Goal: Entertainment & Leisure: Browse casually

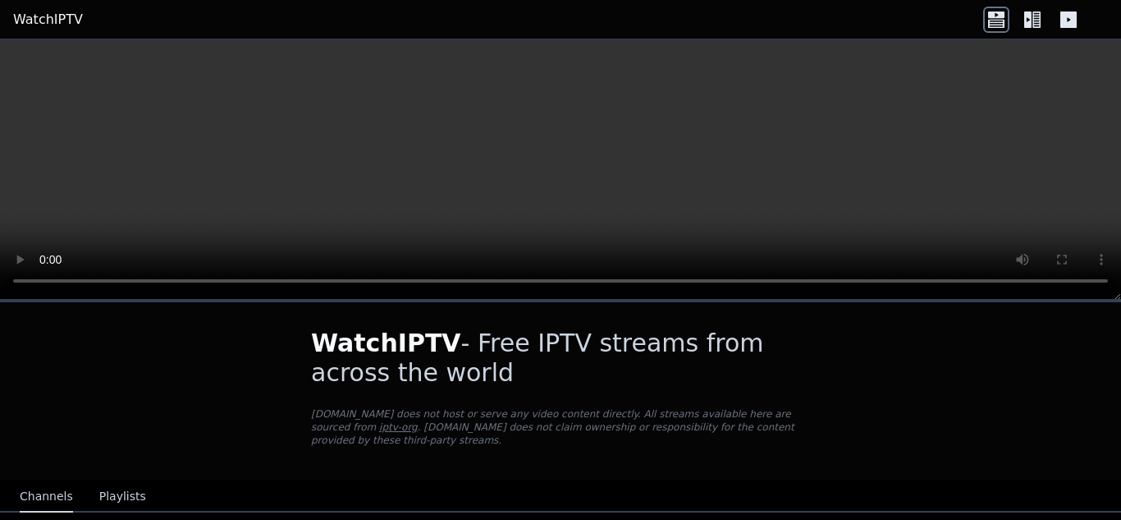
click at [1038, 11] on icon at bounding box center [1032, 20] width 26 height 26
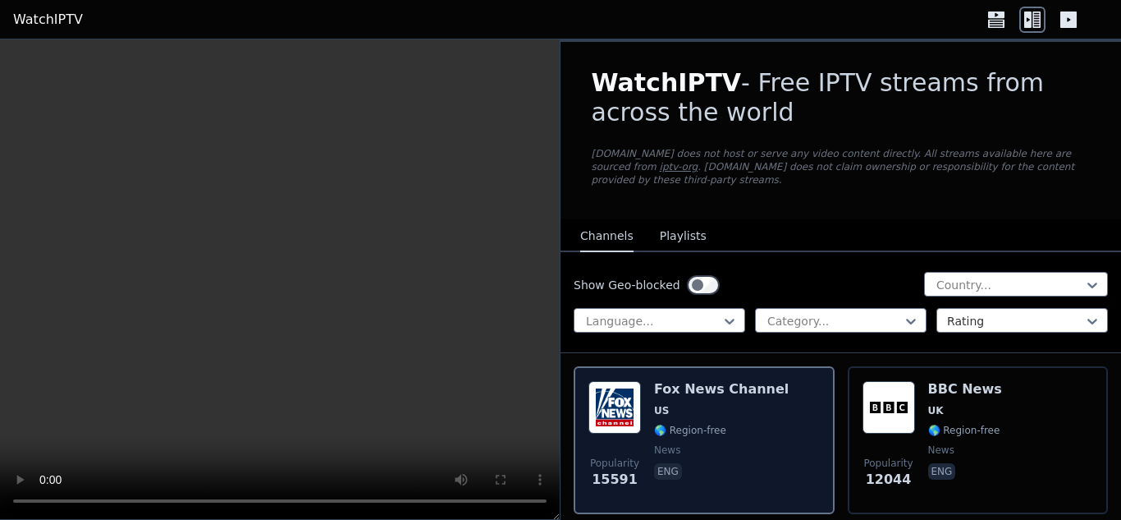
click at [648, 393] on div "Popularity 15591 [PERSON_NAME] US 🌎 Region-free news eng" at bounding box center [703, 440] width 231 height 118
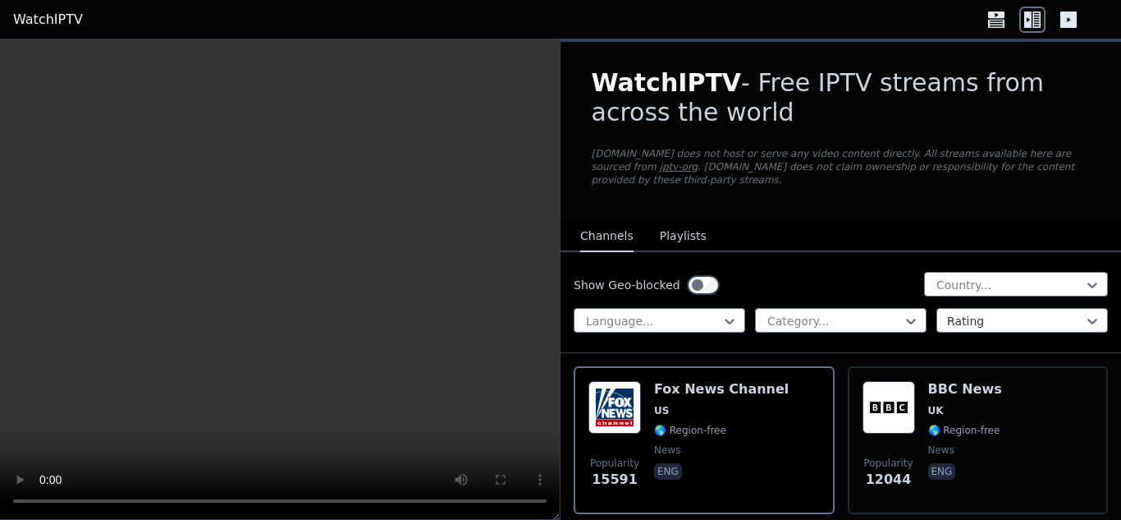
click at [504, 292] on video at bounding box center [280, 279] width 560 height 480
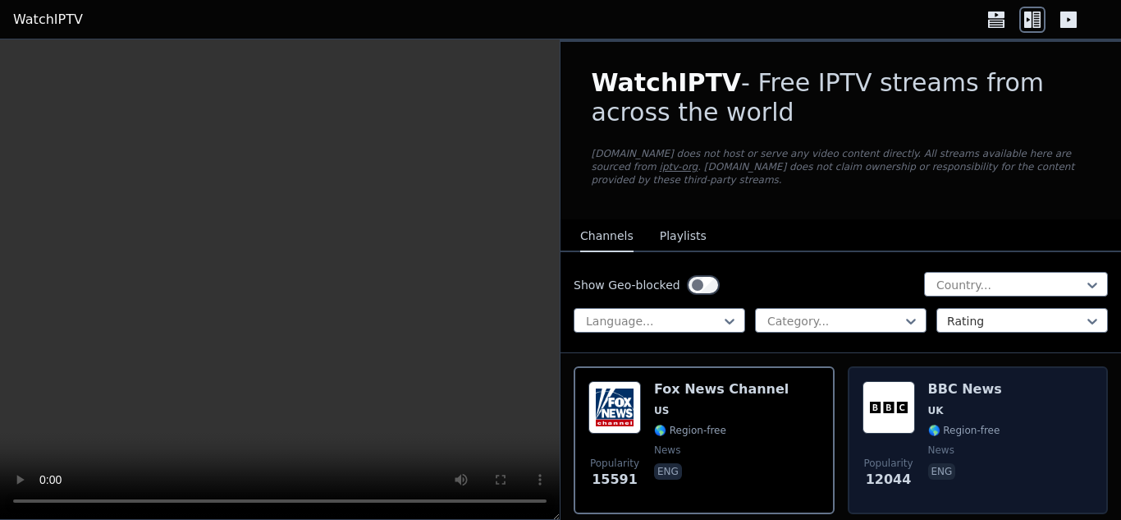
click at [913, 415] on div "Popularity 12044 BBC News UK 🌎 Region-free news eng" at bounding box center [978, 440] width 231 height 118
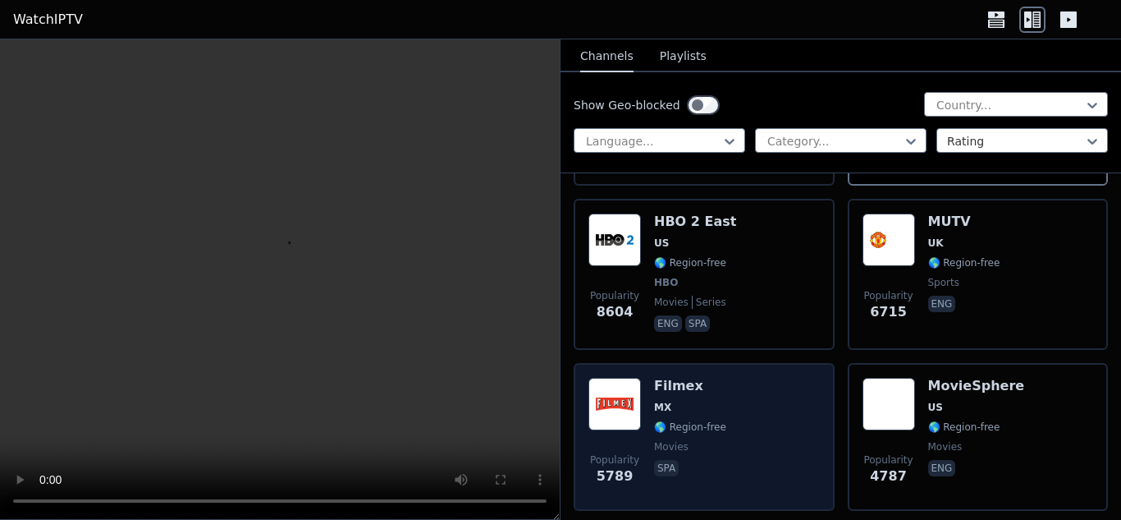
scroll to position [246, 0]
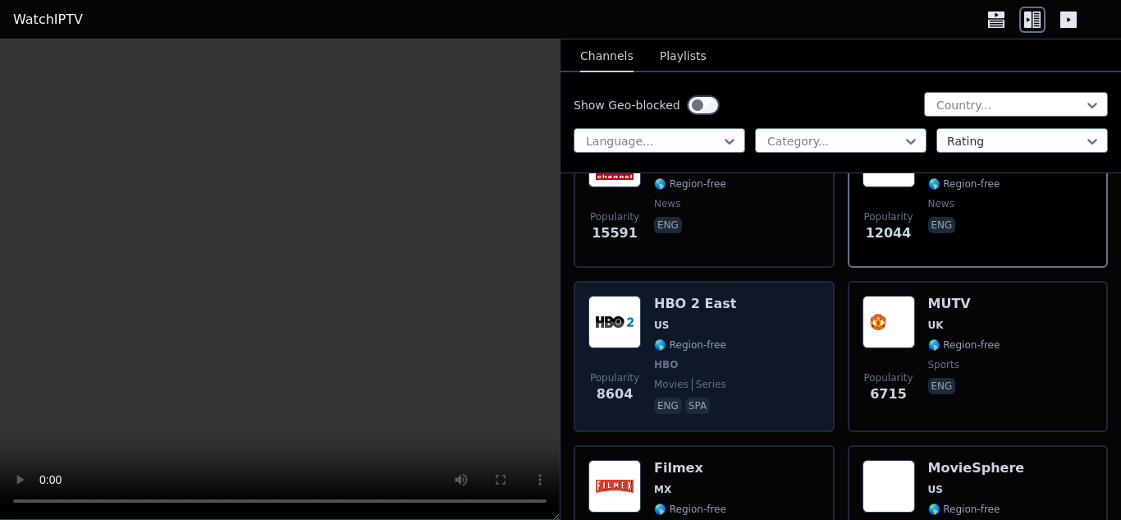
click at [616, 295] on img at bounding box center [614, 321] width 53 height 53
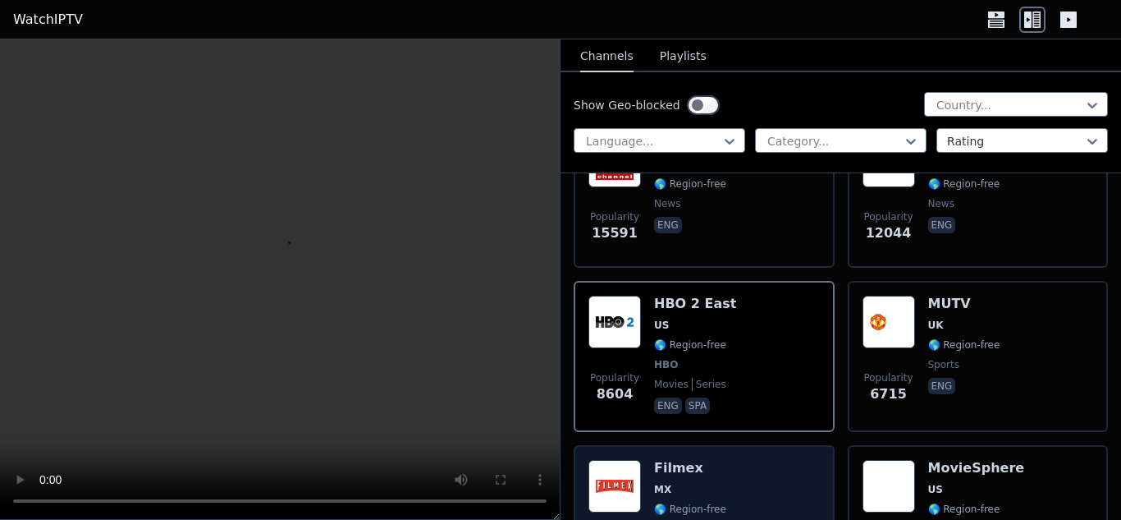
scroll to position [328, 0]
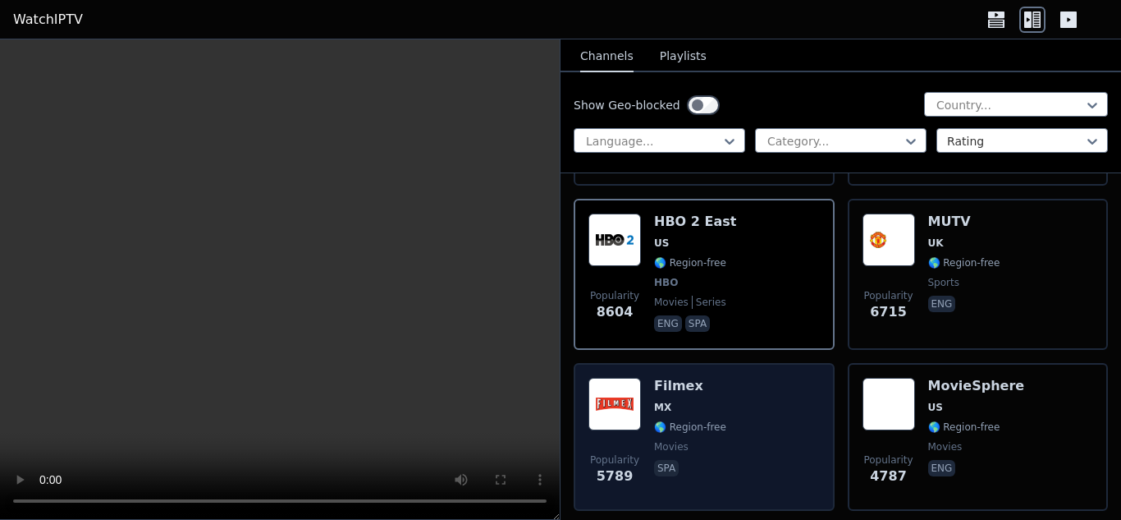
click at [672, 401] on span "MX" at bounding box center [690, 407] width 72 height 13
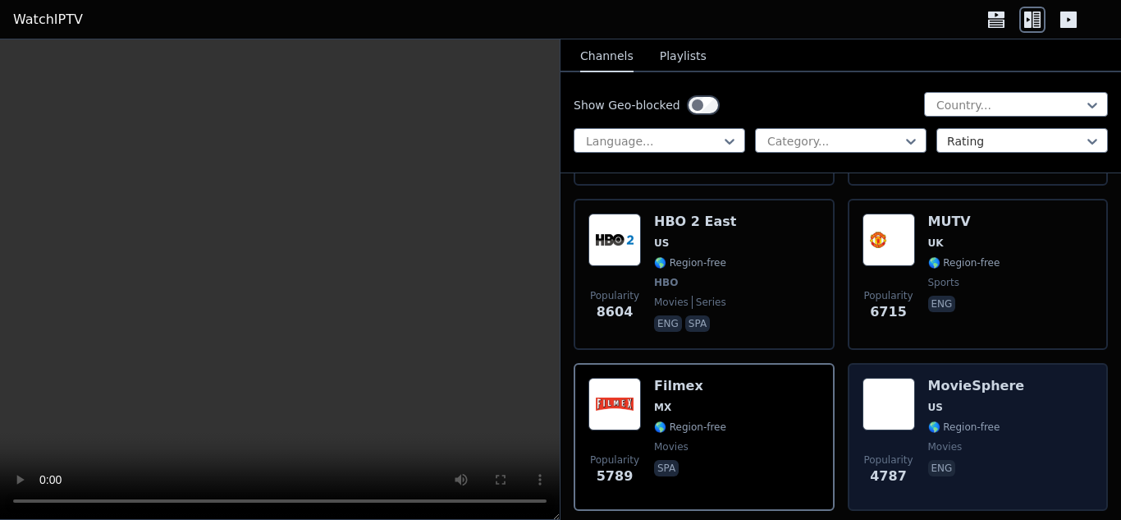
click at [940, 381] on div "MovieSphere US 🌎 Region-free movies eng" at bounding box center [976, 437] width 97 height 118
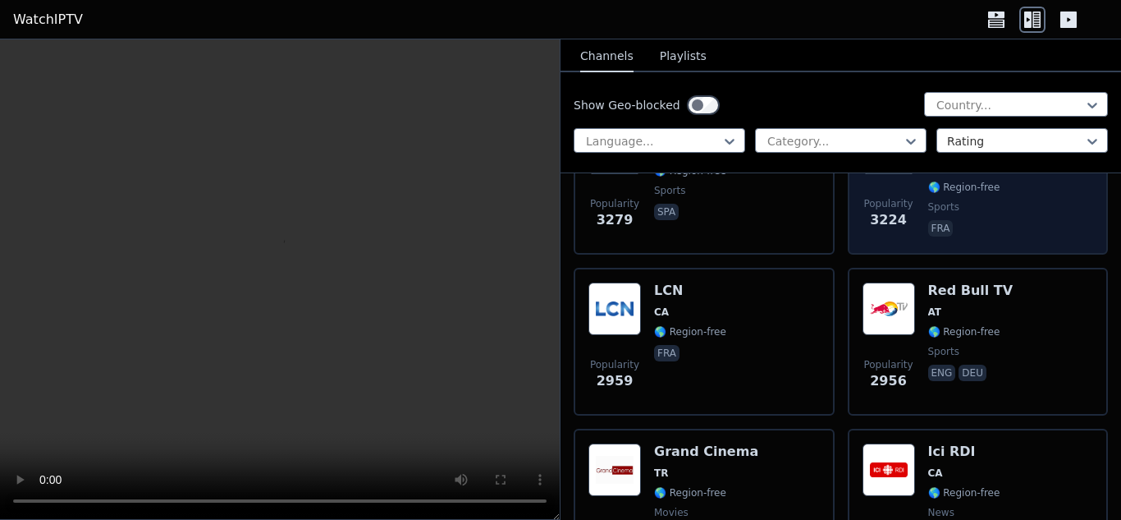
scroll to position [985, 0]
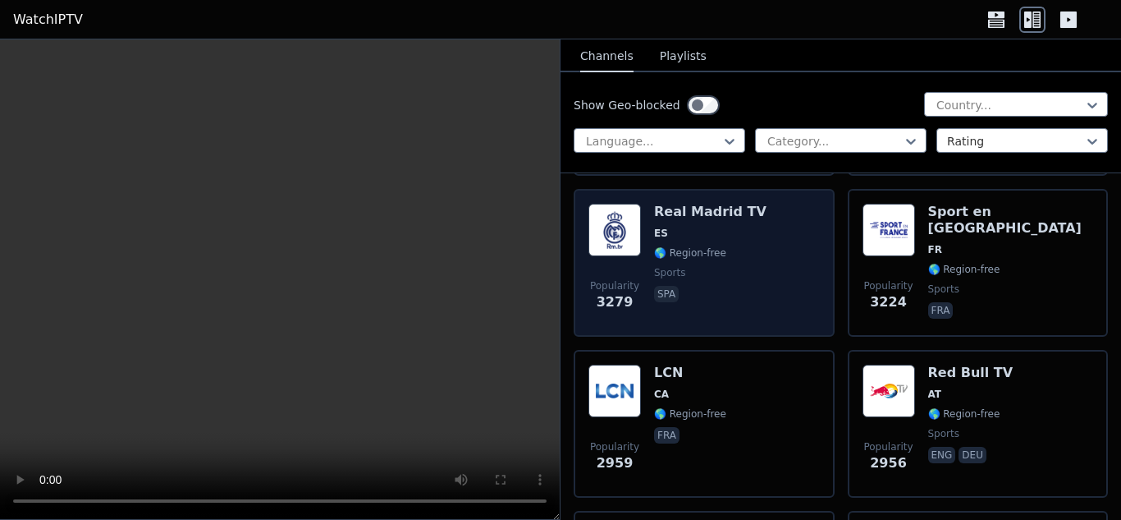
click at [648, 212] on div "Popularity 3279 Real Madrid TV ES 🌎 Region-free sports spa" at bounding box center [703, 263] width 231 height 118
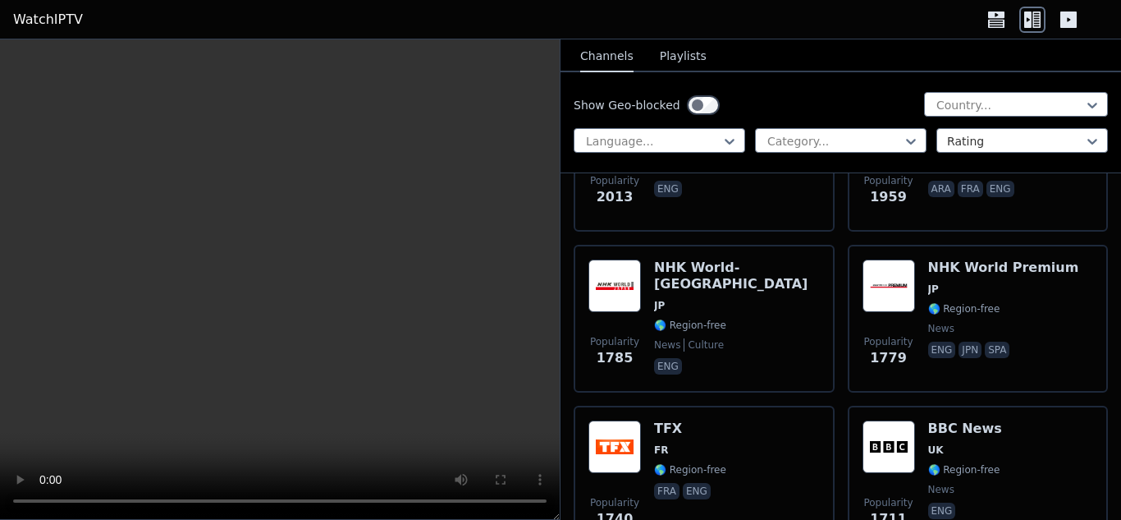
scroll to position [2216, 0]
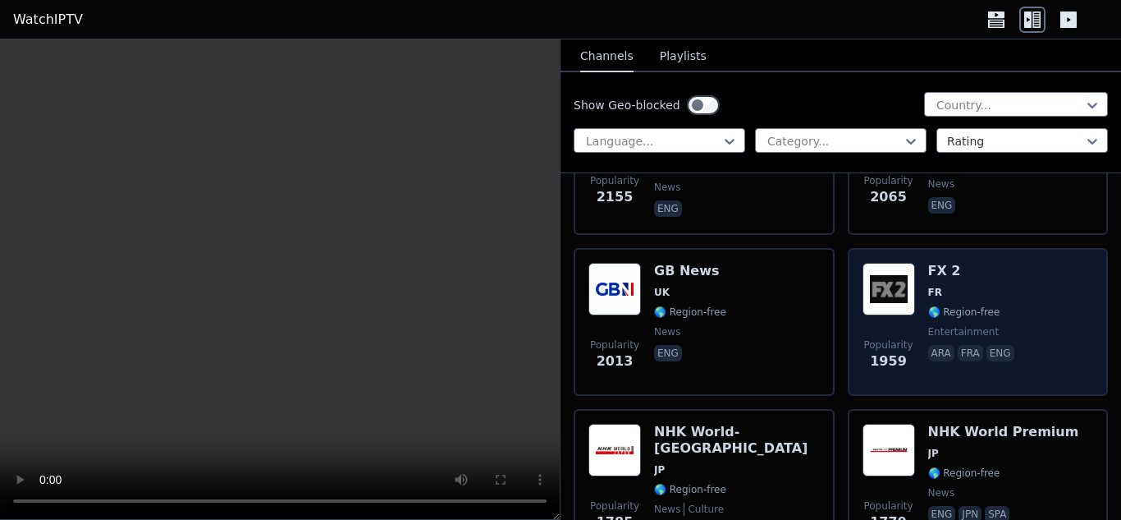
click at [881, 287] on img at bounding box center [889, 289] width 53 height 53
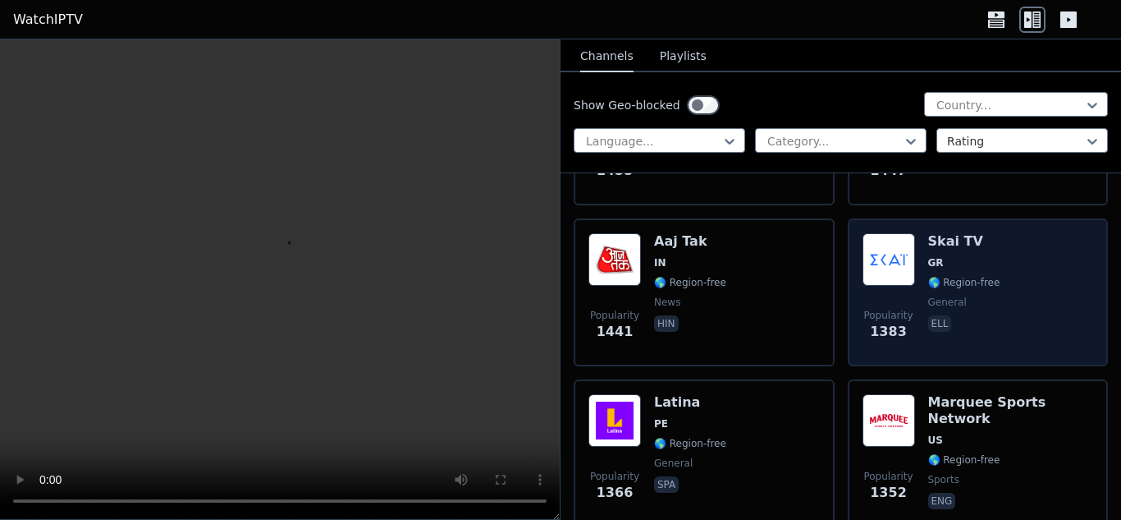
scroll to position [4022, 0]
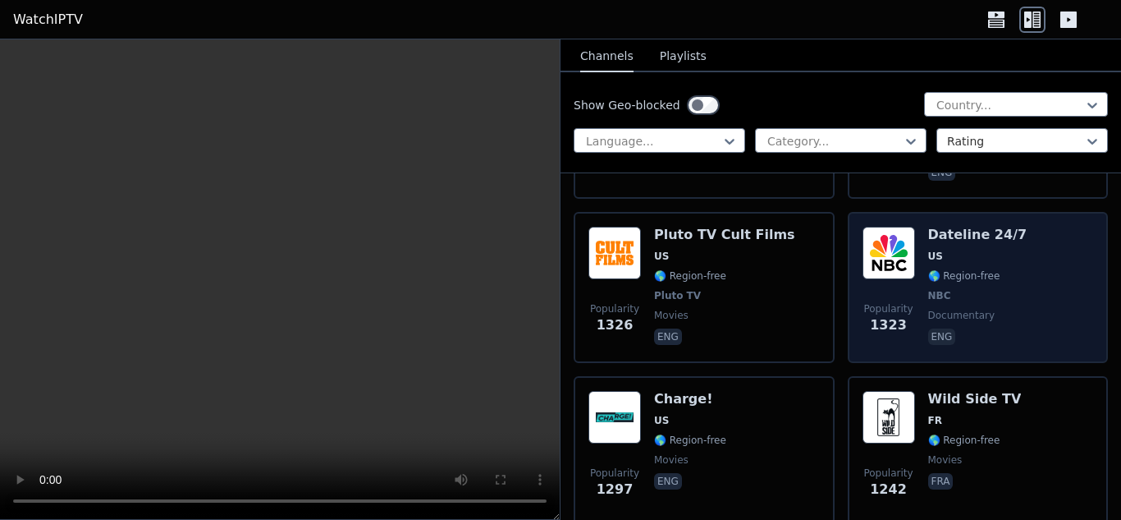
click at [880, 237] on img at bounding box center [889, 253] width 53 height 53
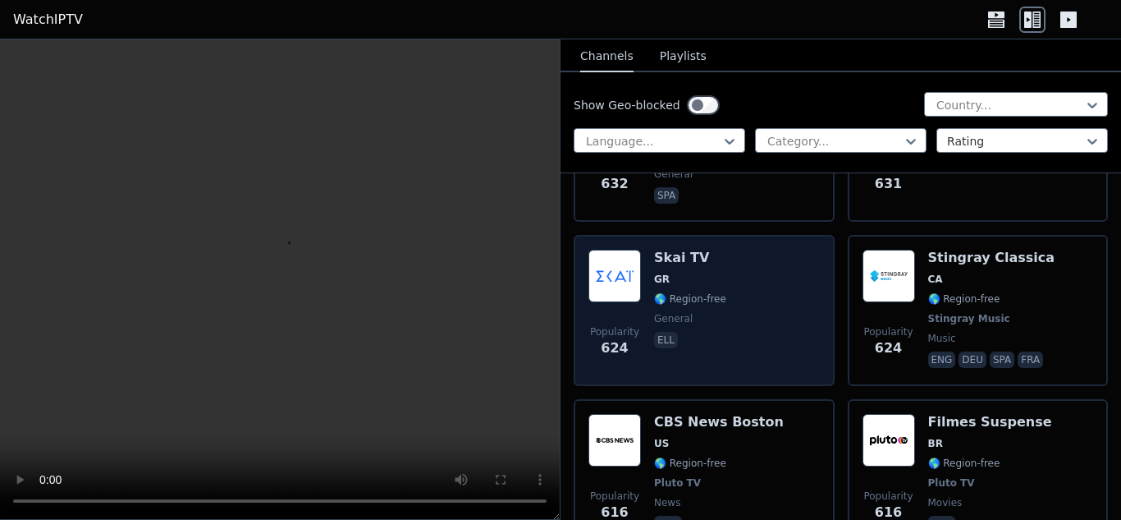
scroll to position [10588, 0]
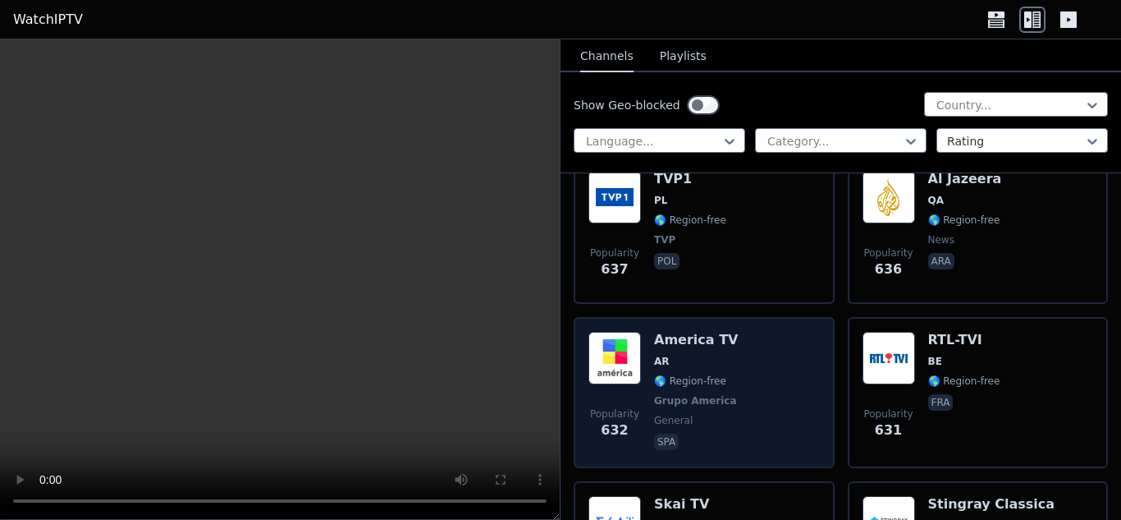
click at [610, 332] on img at bounding box center [614, 358] width 53 height 53
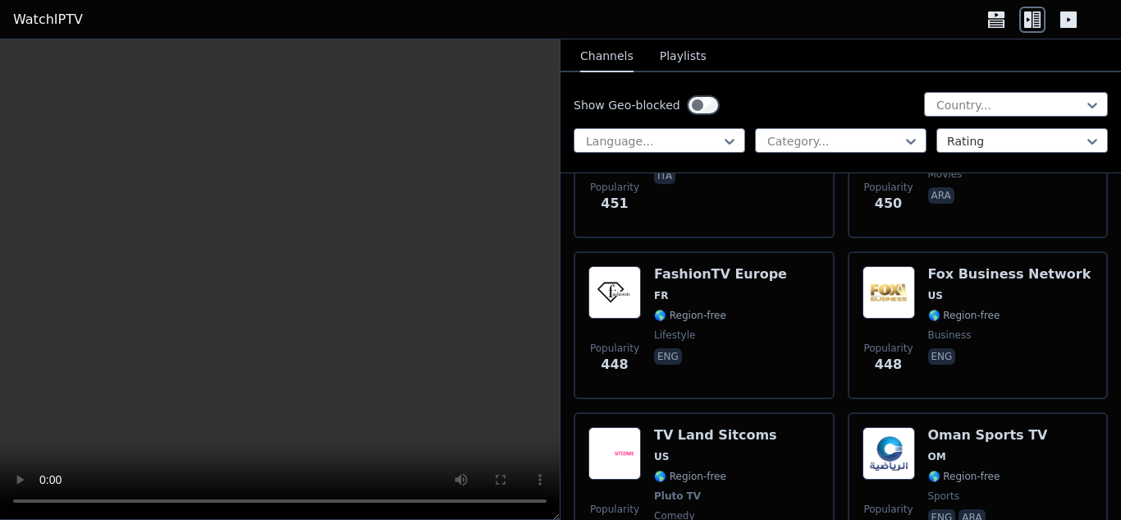
scroll to position [16251, 0]
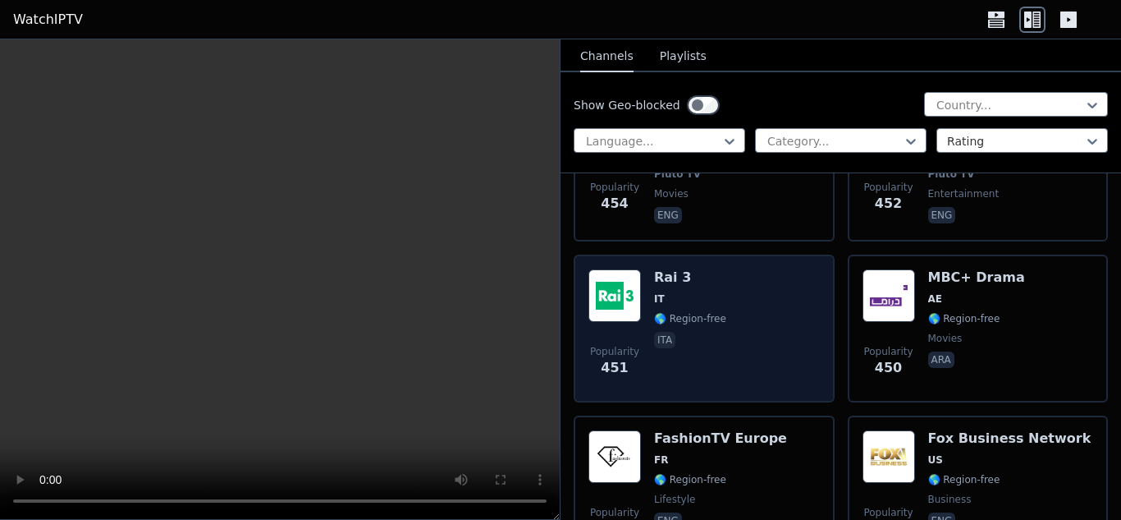
click at [630, 269] on img at bounding box center [614, 295] width 53 height 53
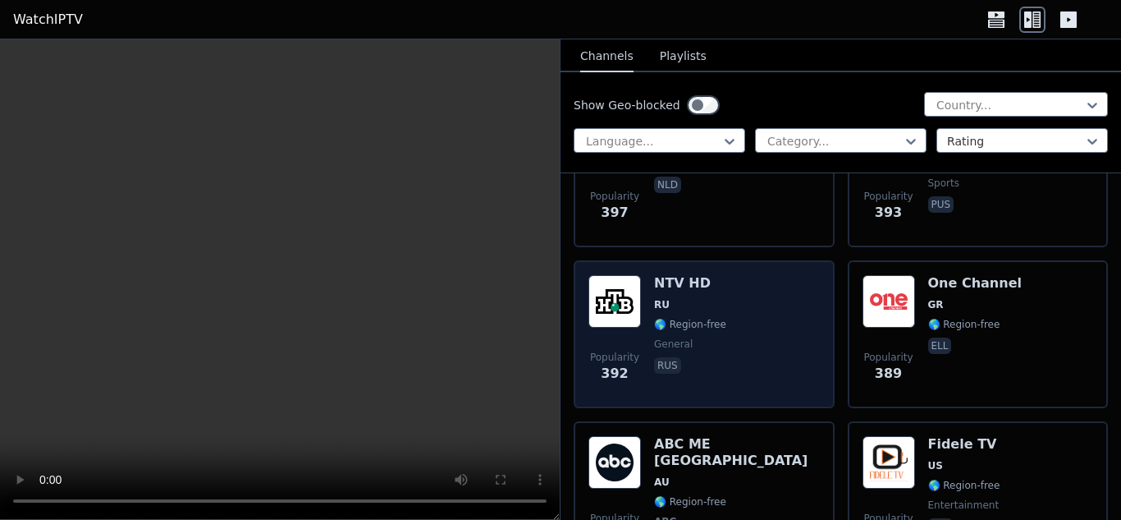
scroll to position [18940, 0]
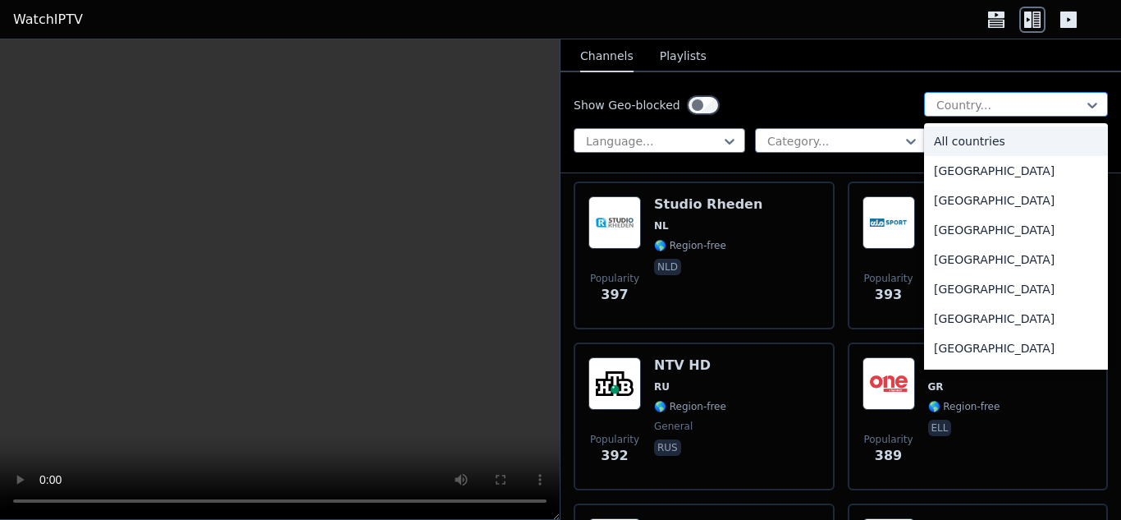
click at [936, 95] on div "Country..." at bounding box center [1016, 104] width 184 height 25
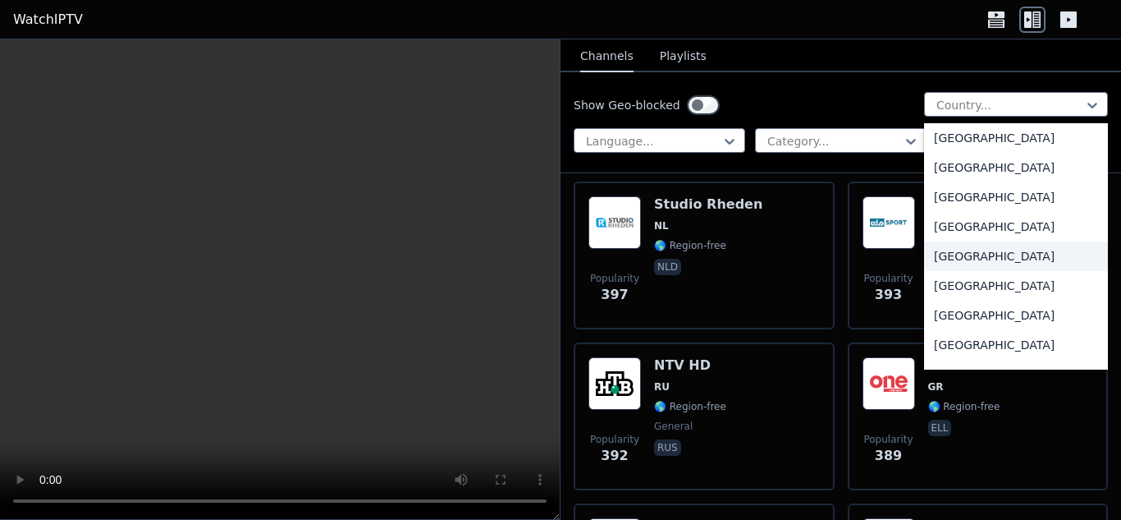
scroll to position [5781, 0]
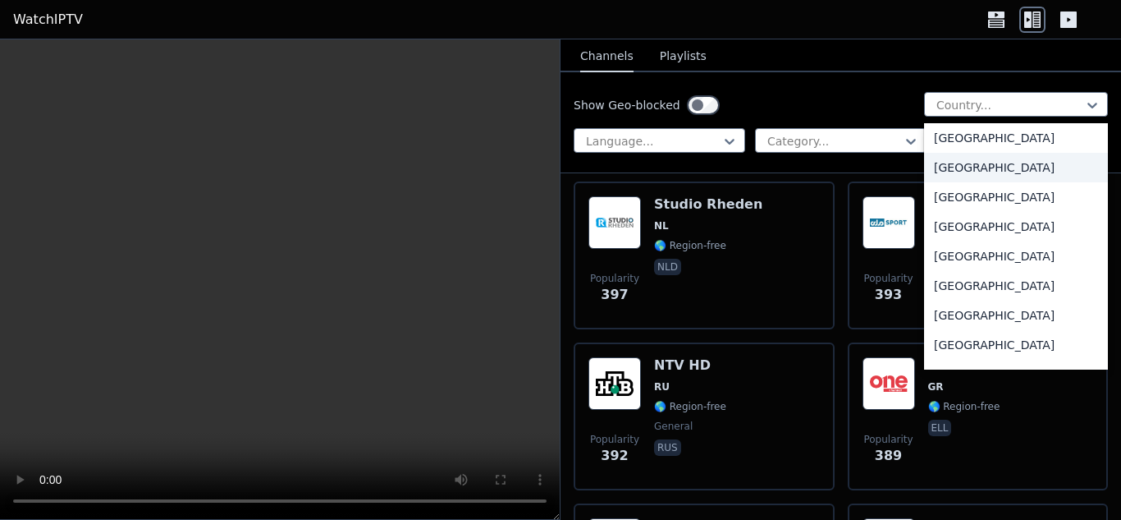
click at [962, 168] on div "[GEOGRAPHIC_DATA]" at bounding box center [1016, 168] width 184 height 30
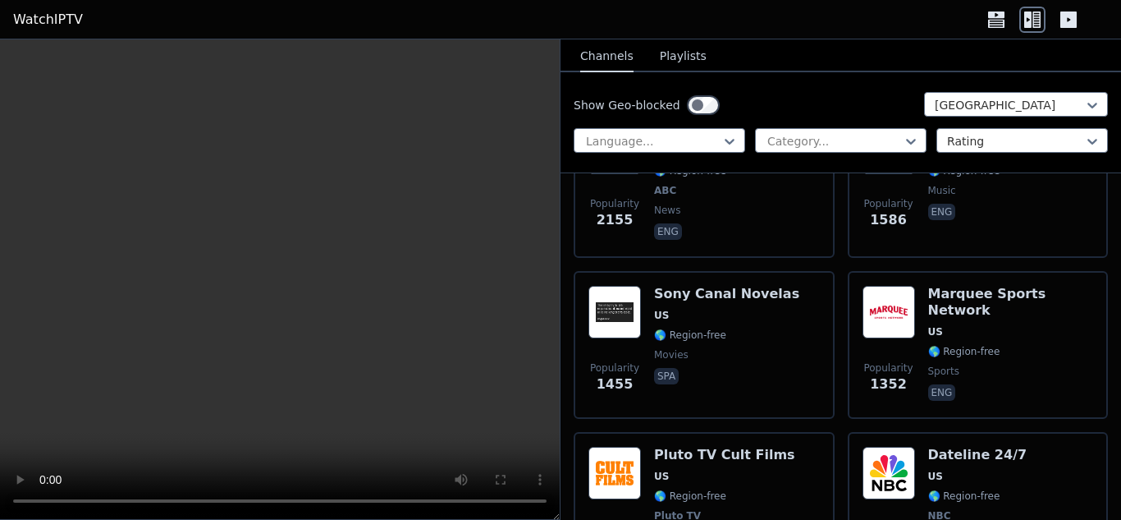
scroll to position [1313, 0]
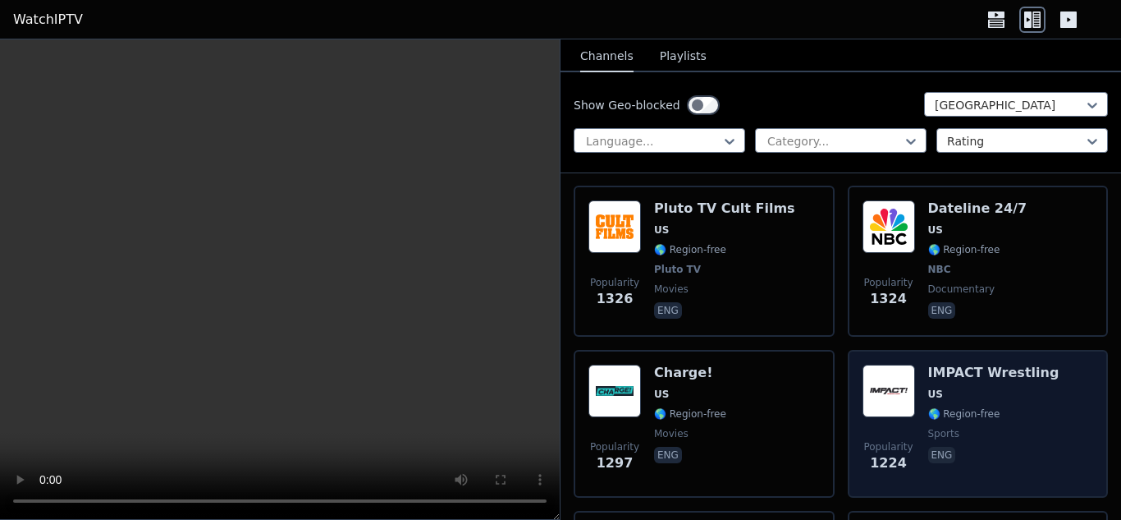
click at [903, 364] on img at bounding box center [889, 390] width 53 height 53
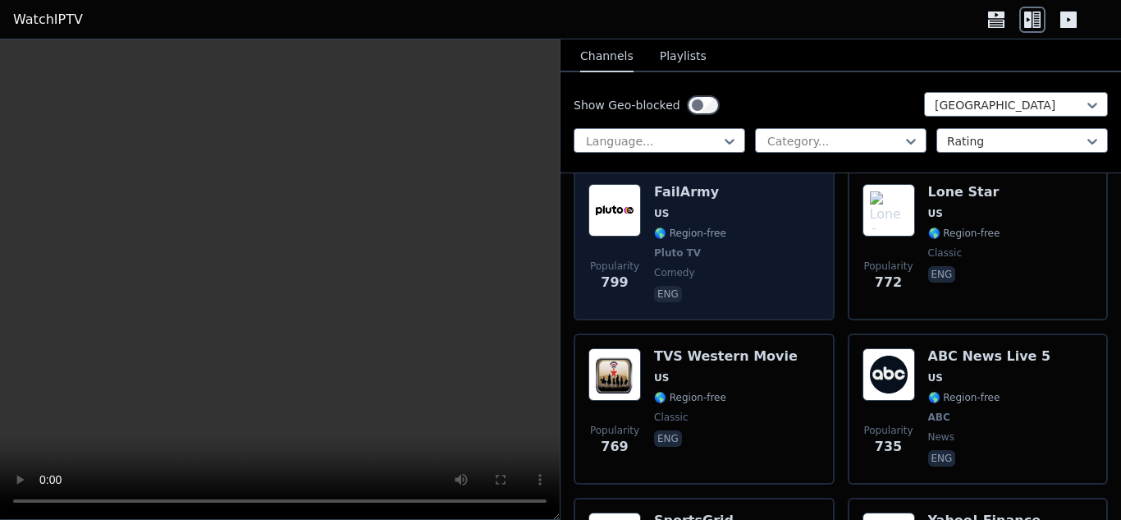
scroll to position [3283, 0]
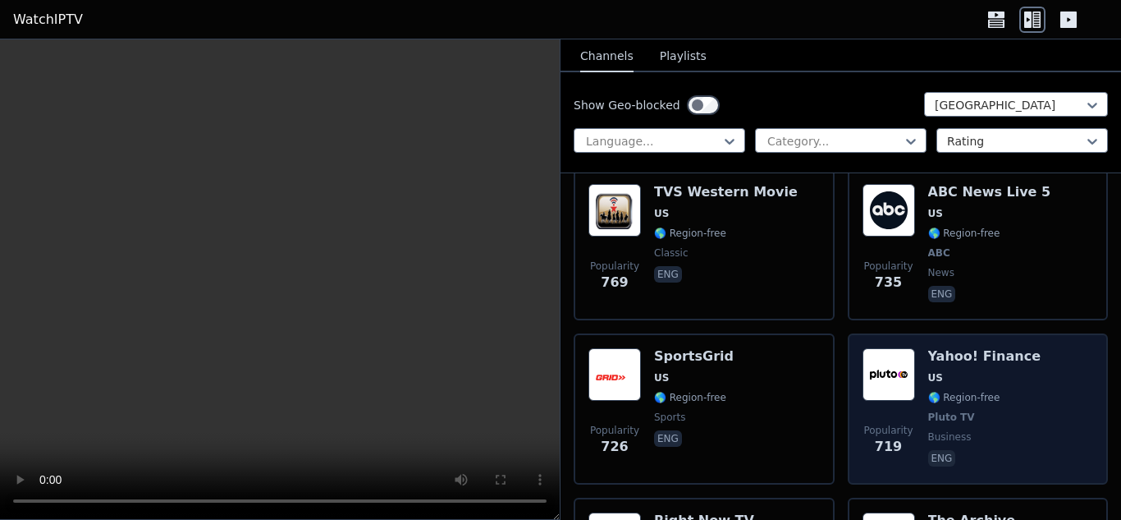
click at [891, 354] on img at bounding box center [889, 374] width 53 height 53
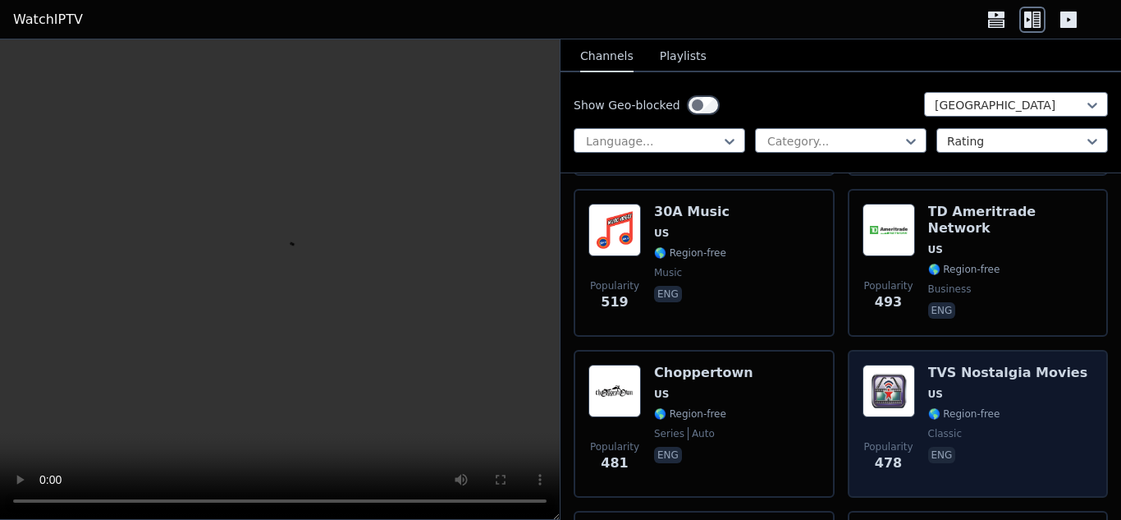
scroll to position [5335, 0]
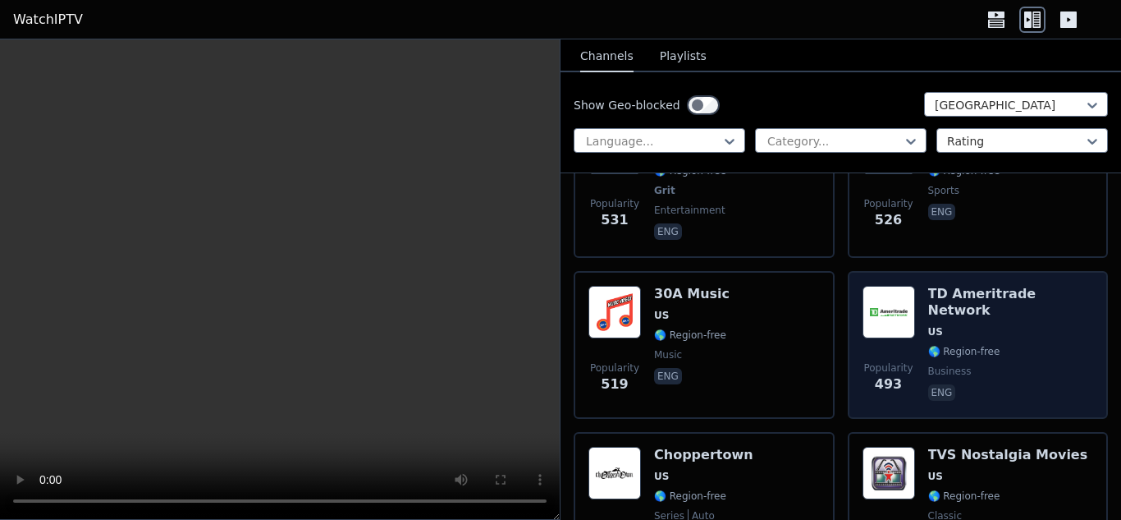
click at [896, 286] on img at bounding box center [889, 312] width 53 height 53
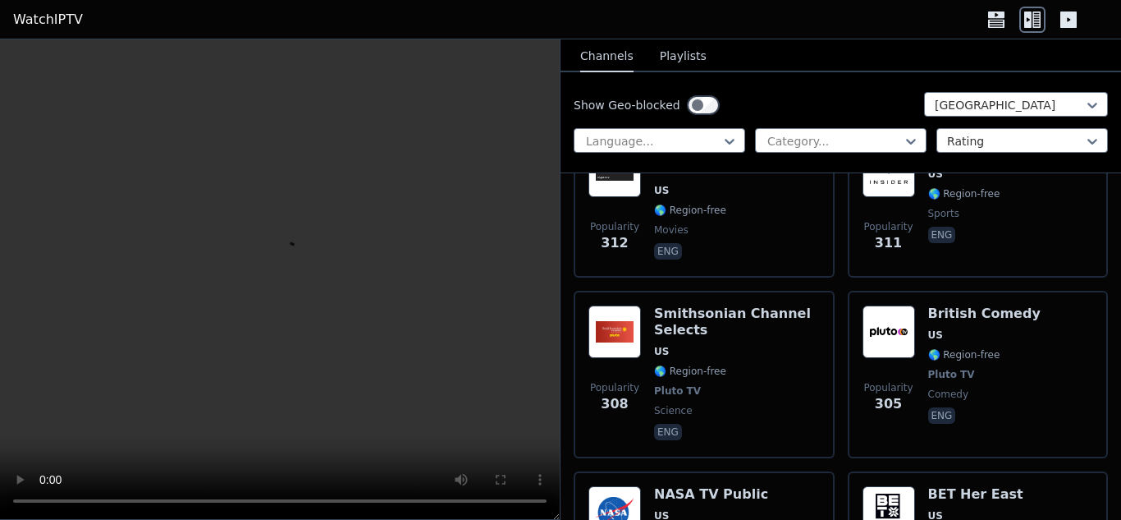
scroll to position [7387, 0]
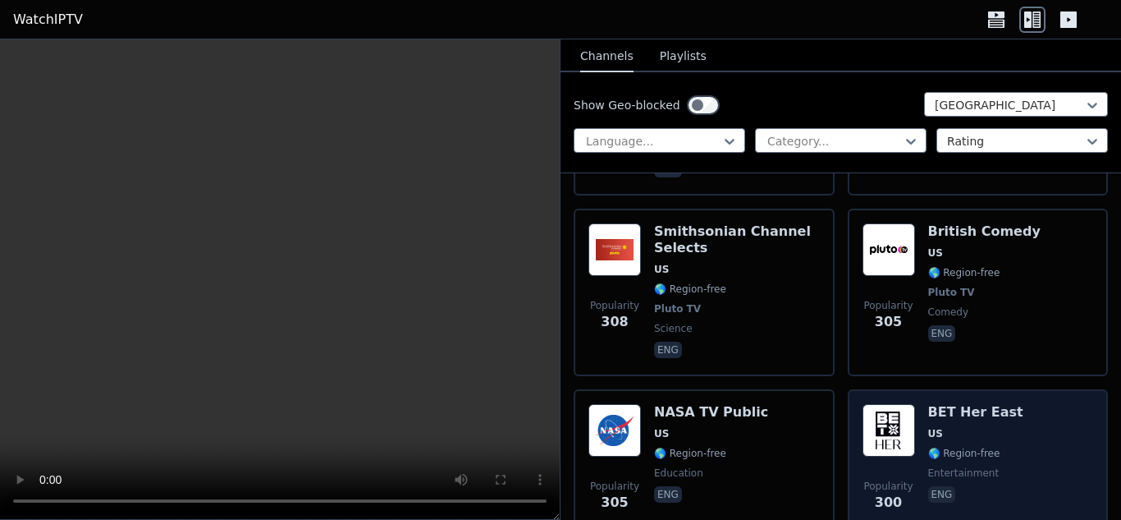
click at [899, 404] on img at bounding box center [889, 430] width 53 height 53
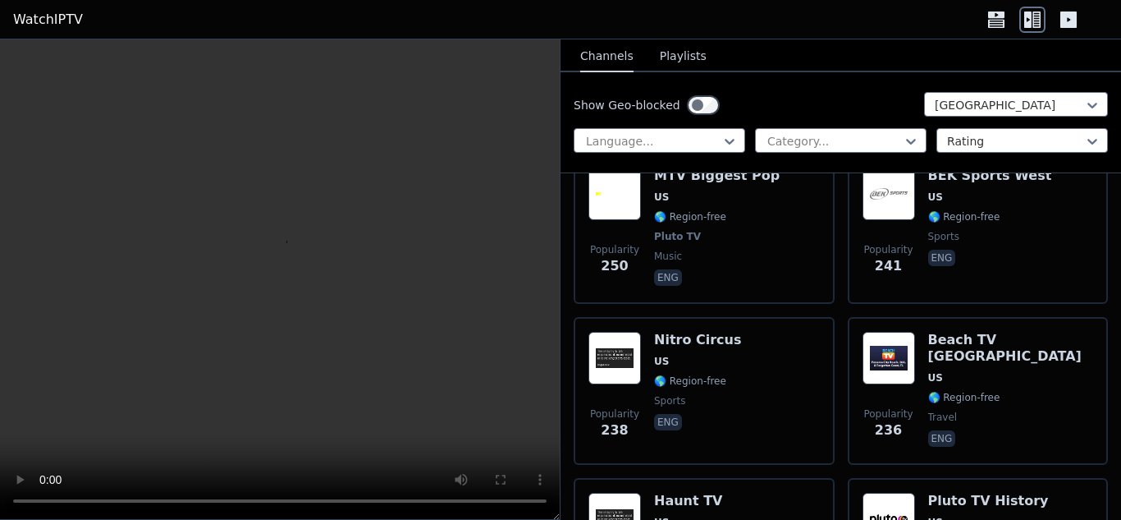
scroll to position [8700, 0]
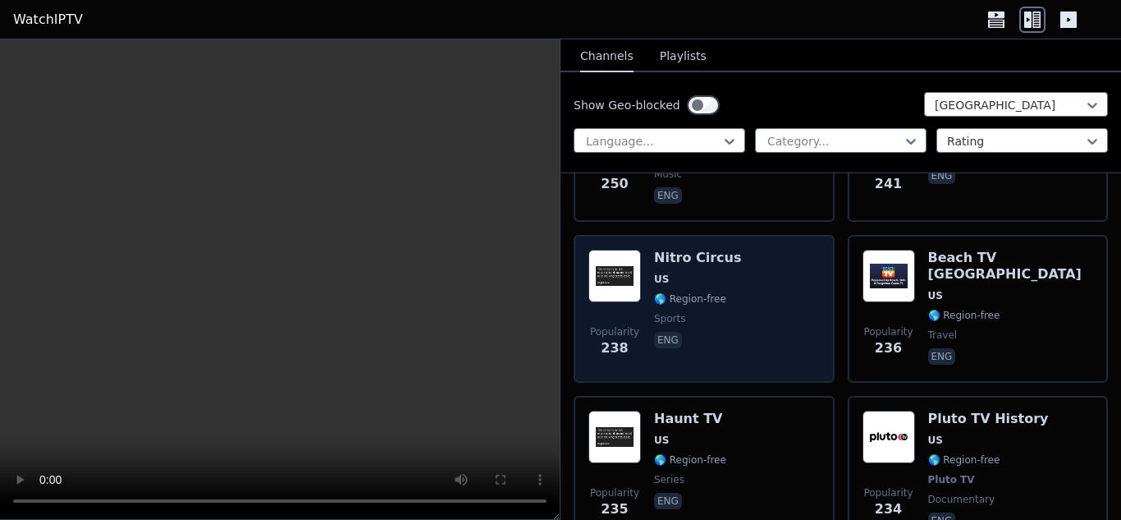
click at [615, 250] on img at bounding box center [614, 276] width 53 height 53
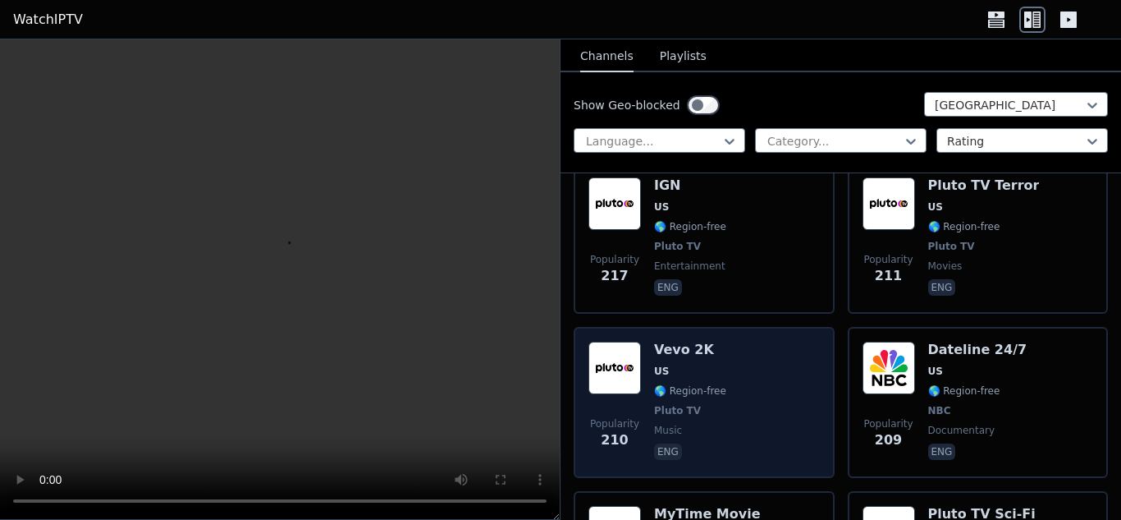
scroll to position [9603, 0]
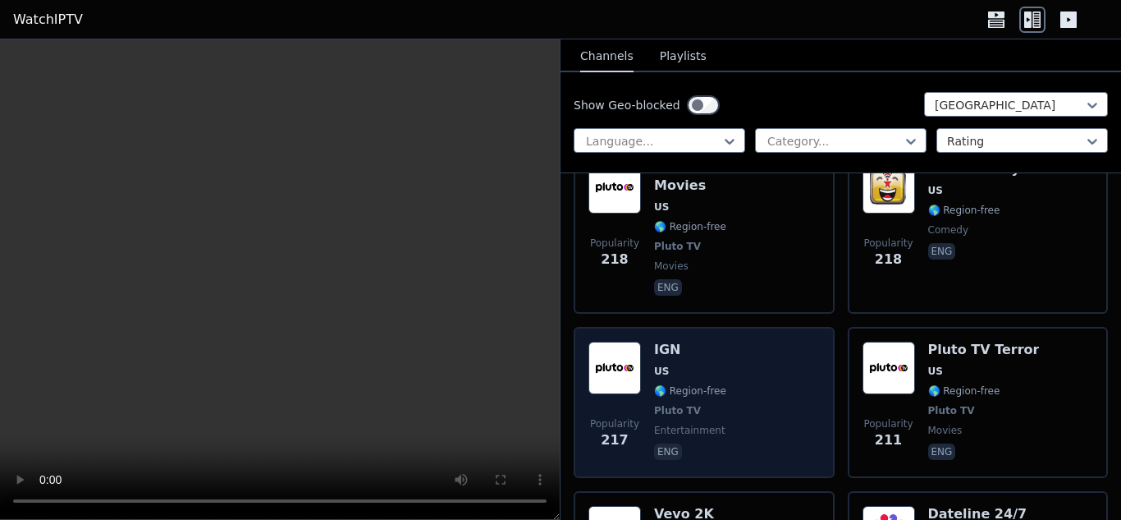
click at [646, 341] on div "Popularity 217 IGN US 🌎 Region-free Pluto TV entertainment eng" at bounding box center [703, 401] width 231 height 121
click at [667, 341] on h6 "IGN" at bounding box center [690, 349] width 72 height 16
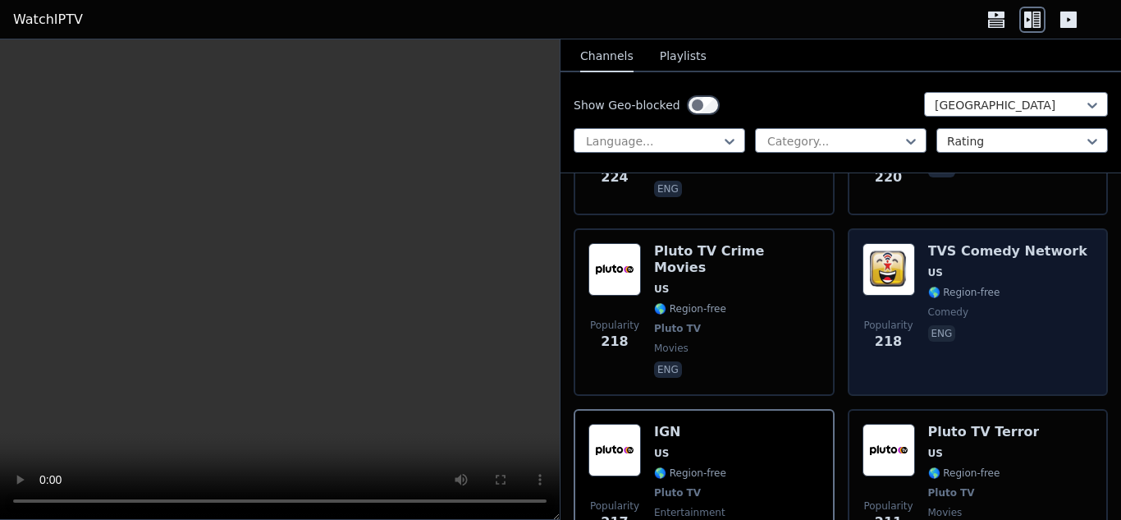
scroll to position [9438, 0]
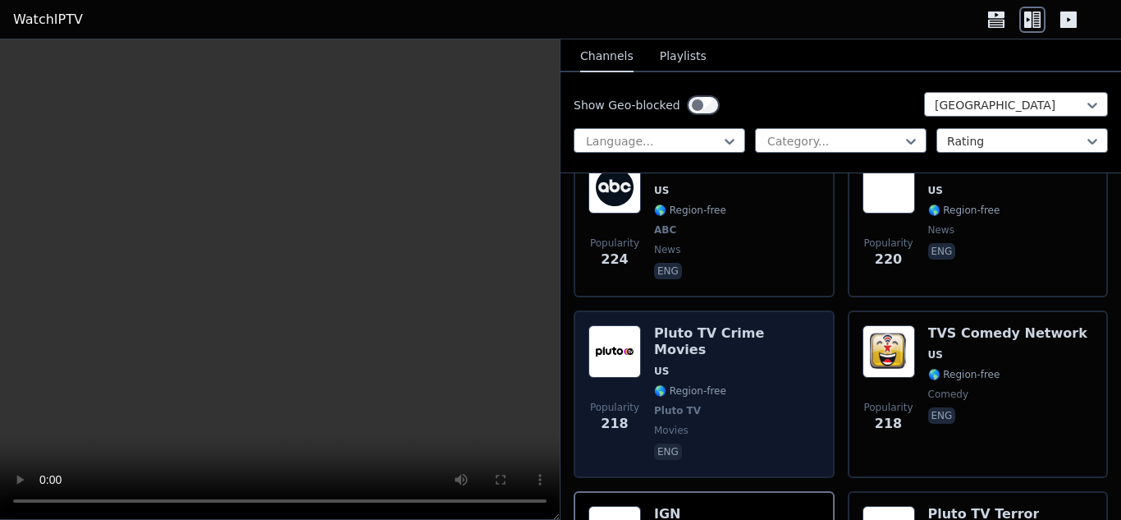
click at [629, 325] on img at bounding box center [614, 351] width 53 height 53
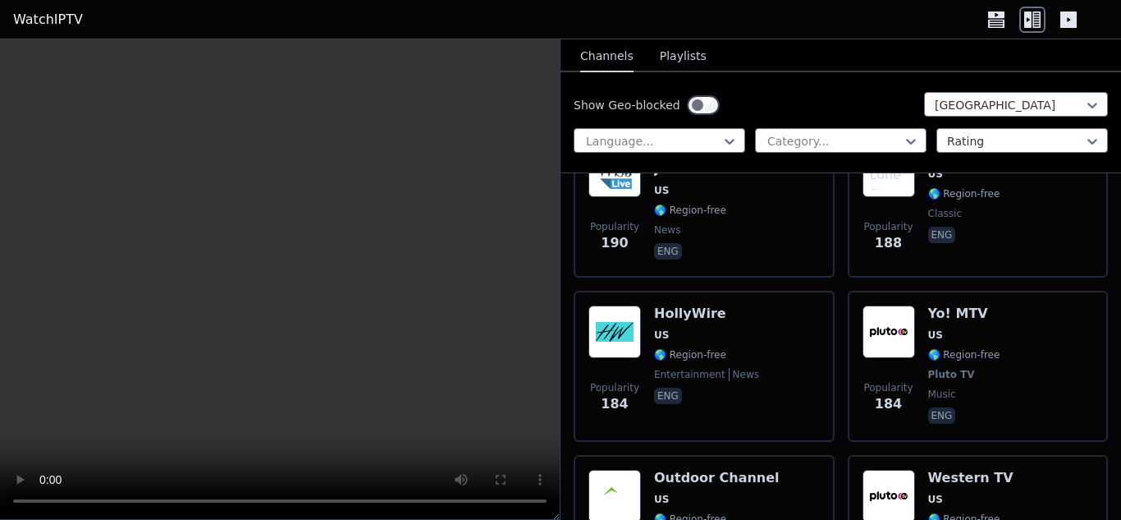
scroll to position [11162, 0]
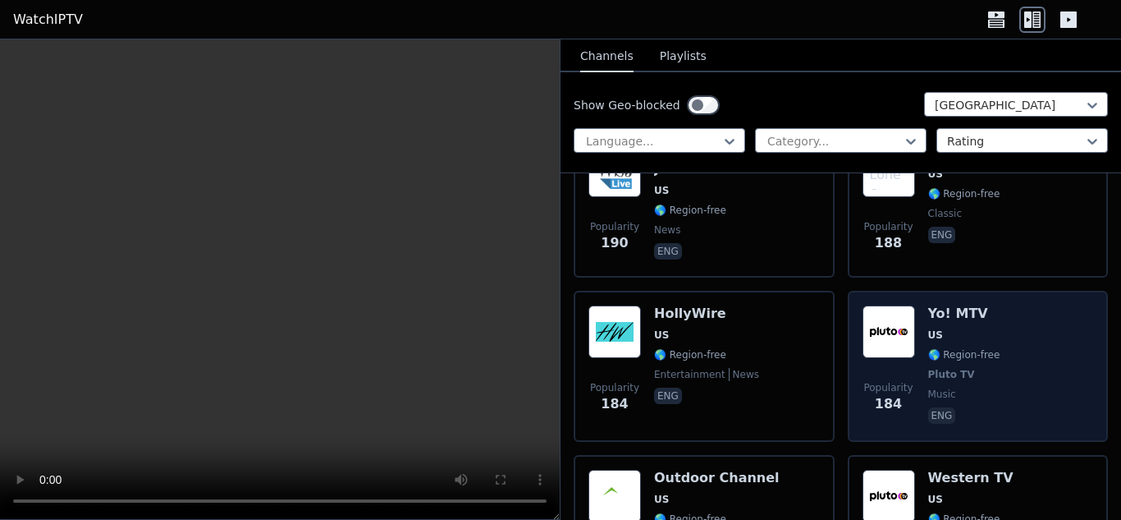
click at [950, 305] on div "Yo! MTV US 🌎 Region-free Pluto TV music eng" at bounding box center [964, 365] width 72 height 121
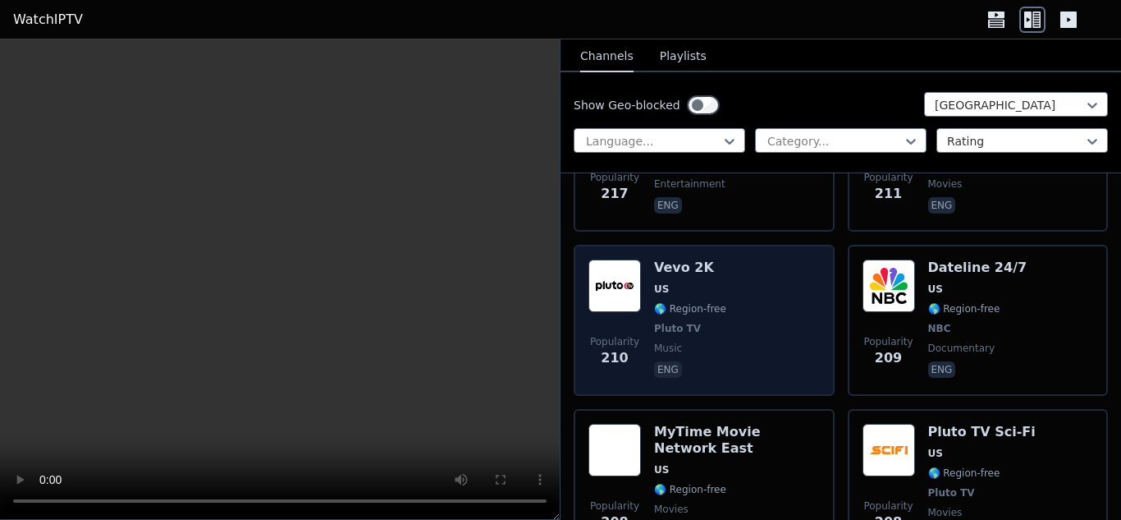
scroll to position [9767, 0]
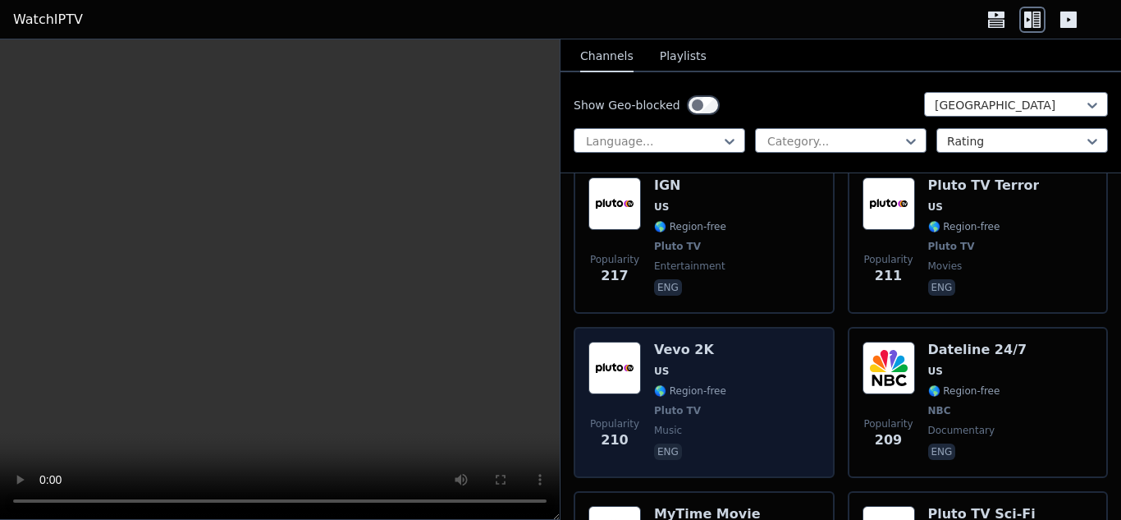
click at [685, 364] on span "US" at bounding box center [690, 370] width 72 height 13
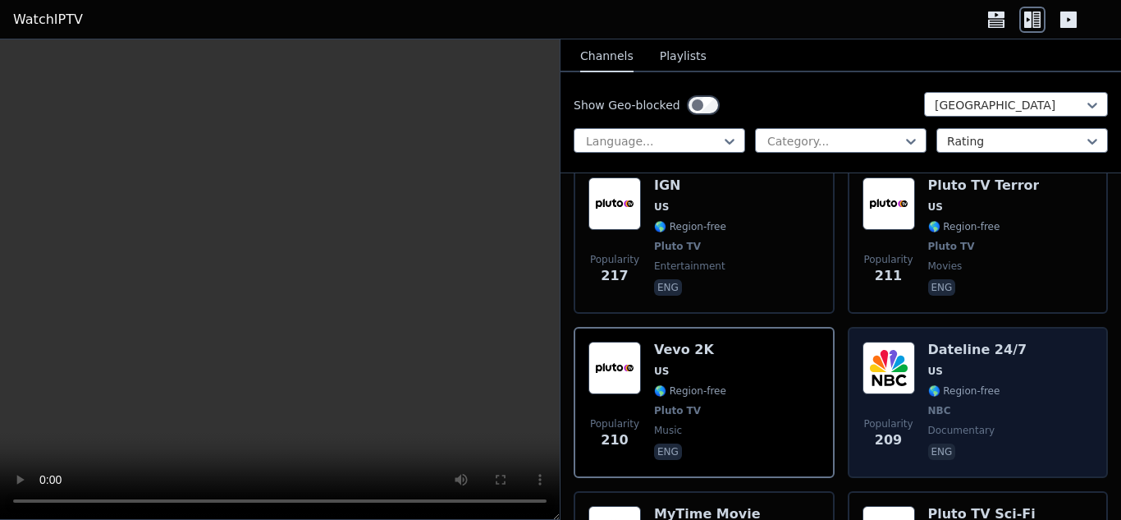
click at [900, 341] on img at bounding box center [889, 367] width 53 height 53
